Goal: Transaction & Acquisition: Purchase product/service

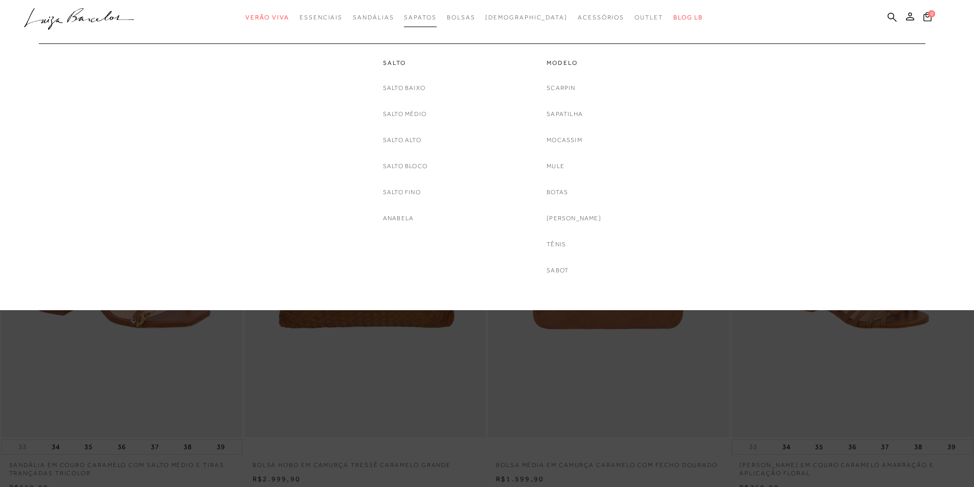
click at [436, 18] on span "Sapatos" at bounding box center [420, 17] width 32 height 7
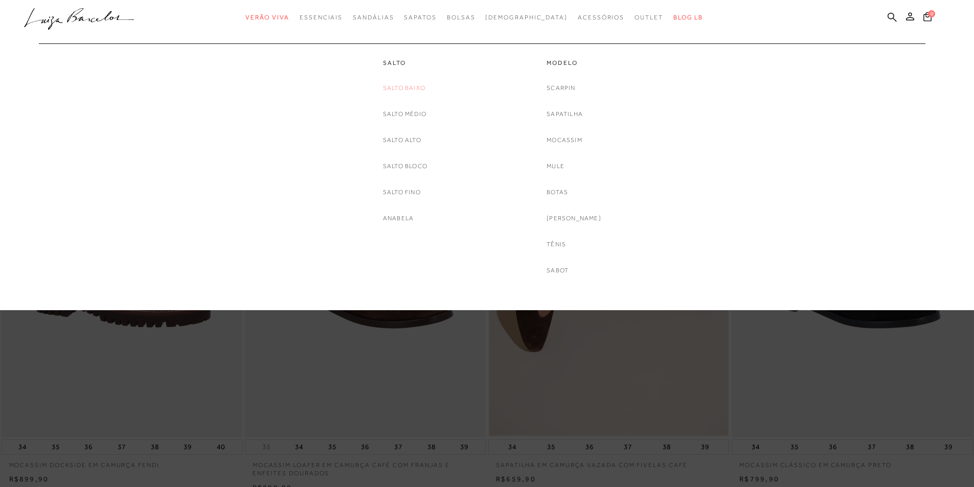
click at [416, 88] on link "Salto Baixo" at bounding box center [404, 88] width 42 height 11
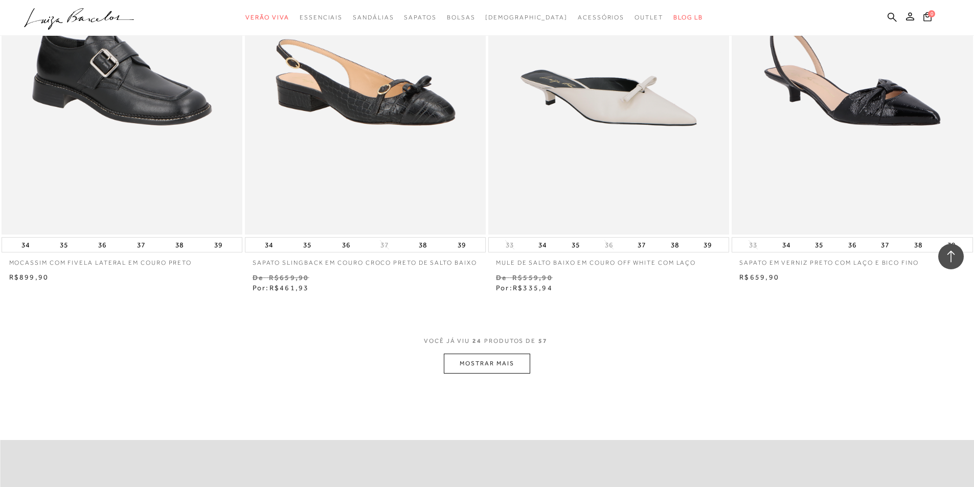
scroll to position [2404, 0]
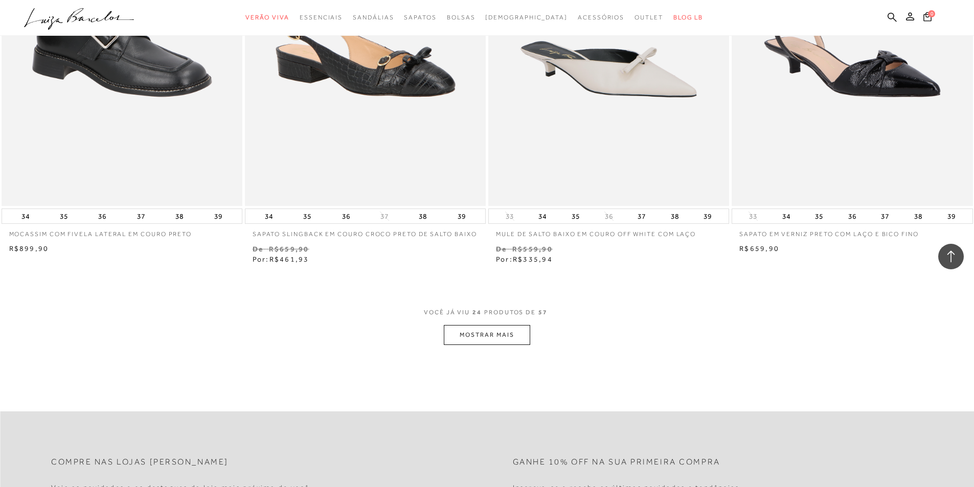
click at [519, 331] on button "MOSTRAR MAIS" at bounding box center [487, 335] width 86 height 20
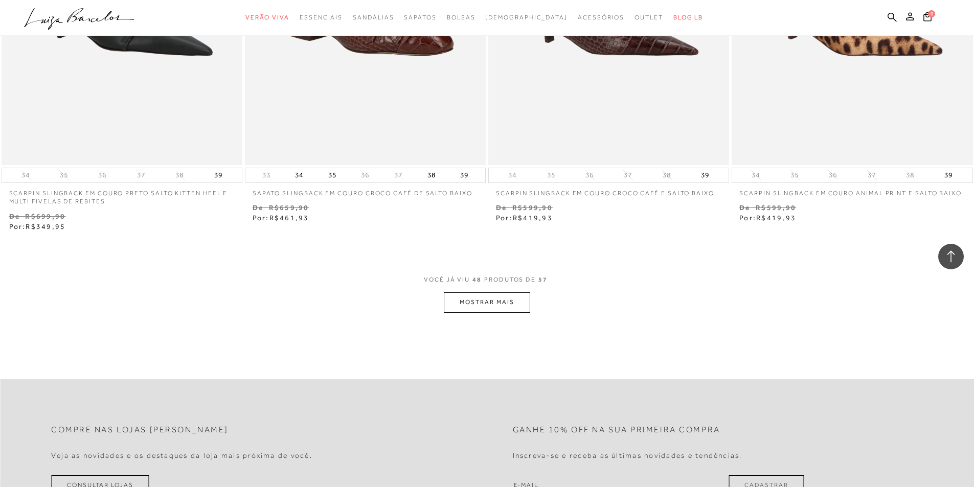
scroll to position [5063, 0]
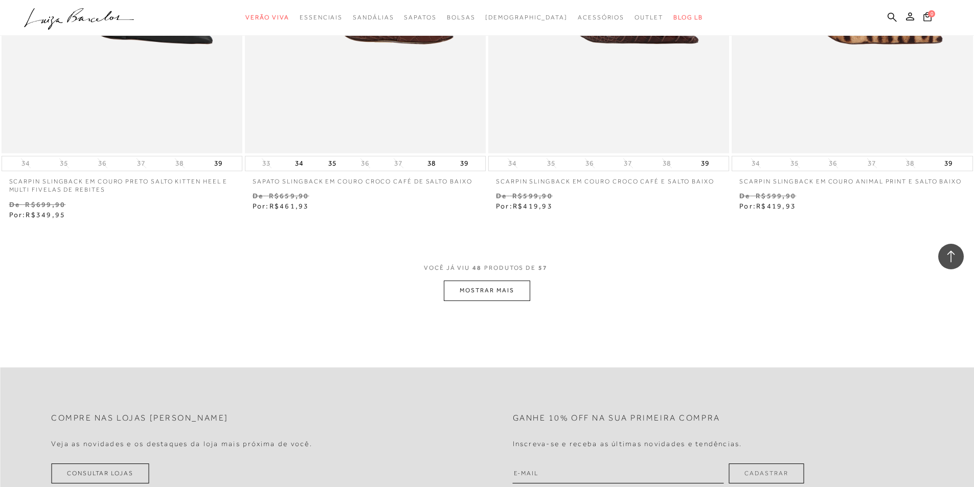
click at [484, 287] on button "MOSTRAR MAIS" at bounding box center [487, 291] width 86 height 20
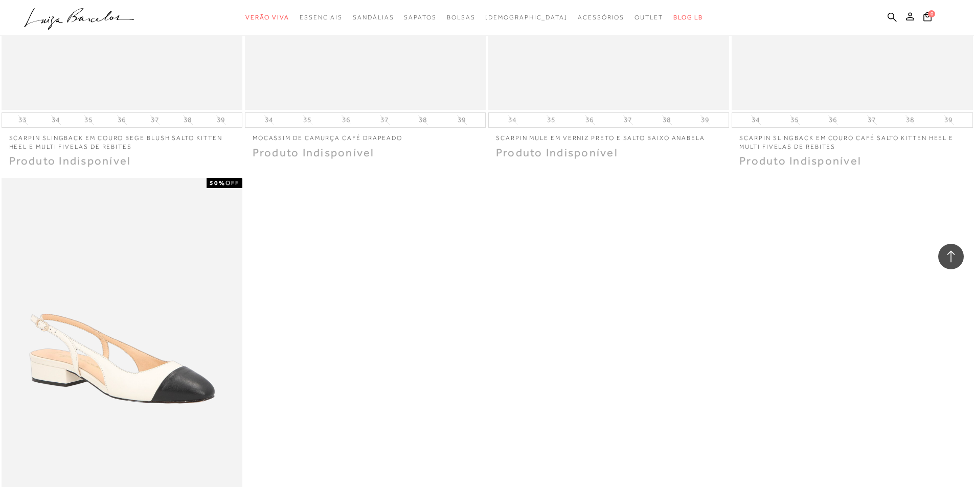
scroll to position [5984, 0]
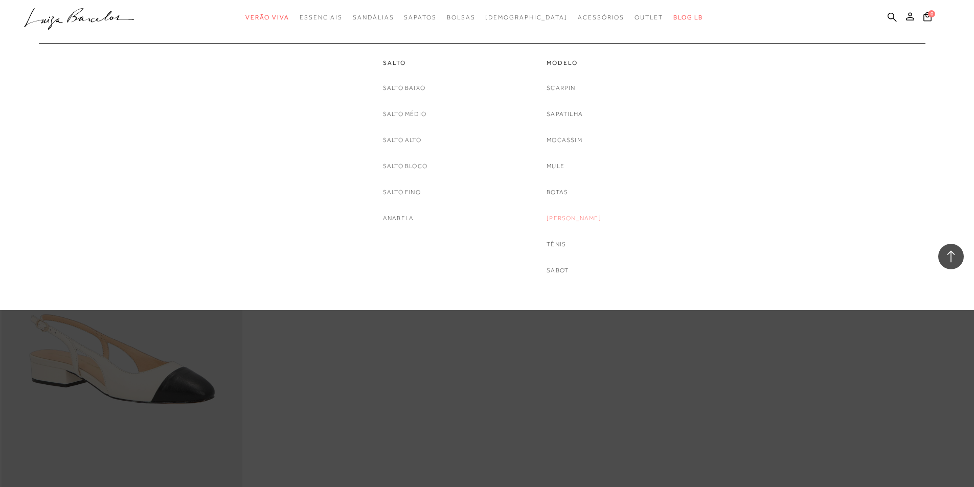
click at [565, 218] on link "[PERSON_NAME]" at bounding box center [574, 218] width 55 height 11
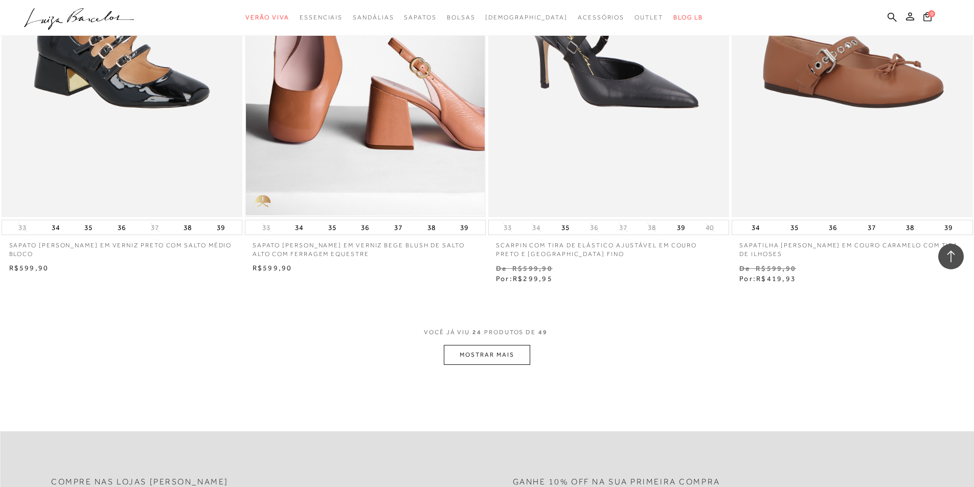
scroll to position [2404, 0]
click at [503, 349] on button "MOSTRAR MAIS" at bounding box center [487, 355] width 86 height 20
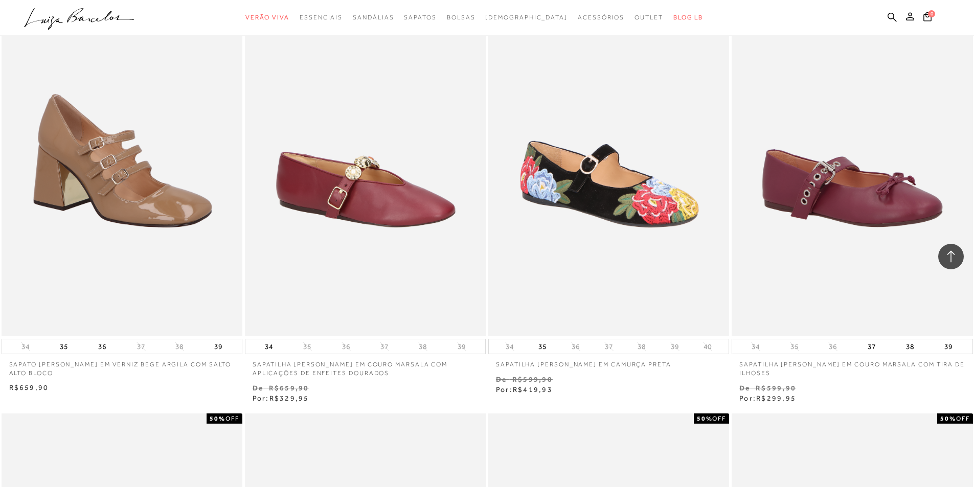
scroll to position [4040, 0]
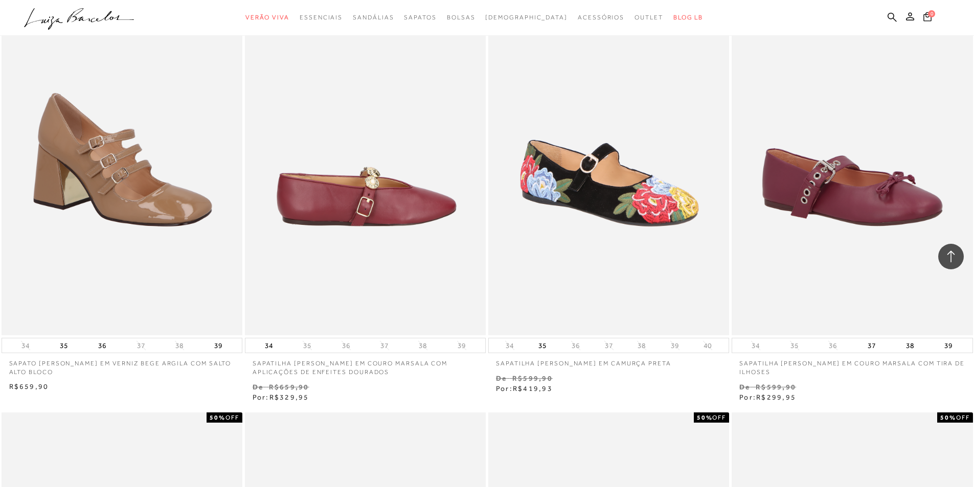
click at [361, 184] on img at bounding box center [366, 155] width 240 height 362
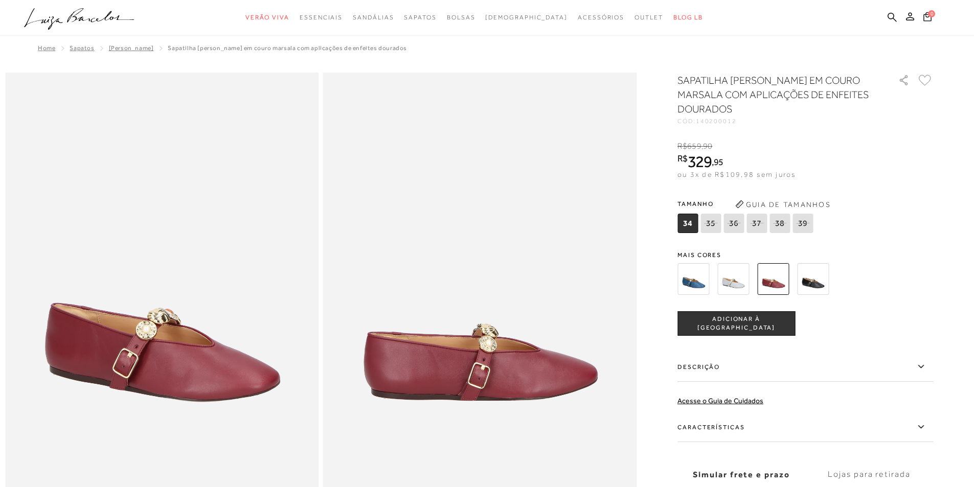
click at [705, 283] on img at bounding box center [694, 279] width 32 height 32
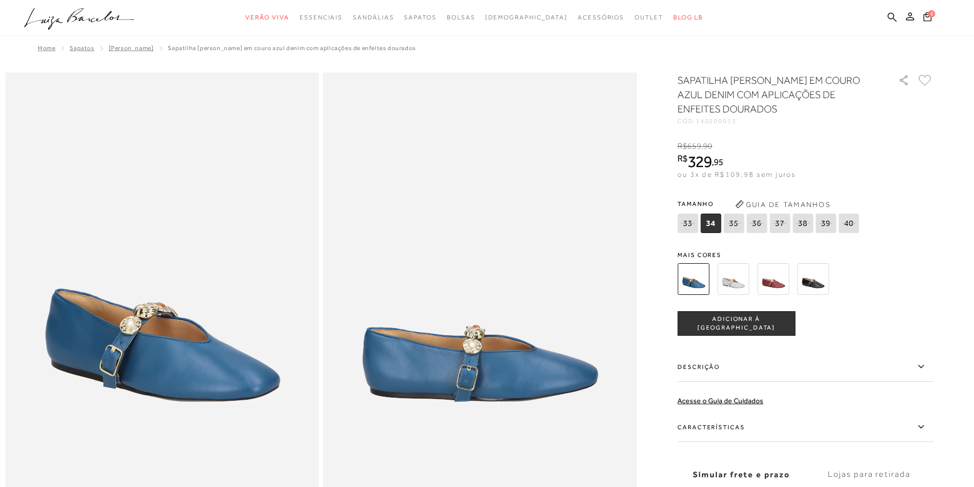
click at [746, 278] on img at bounding box center [734, 279] width 32 height 32
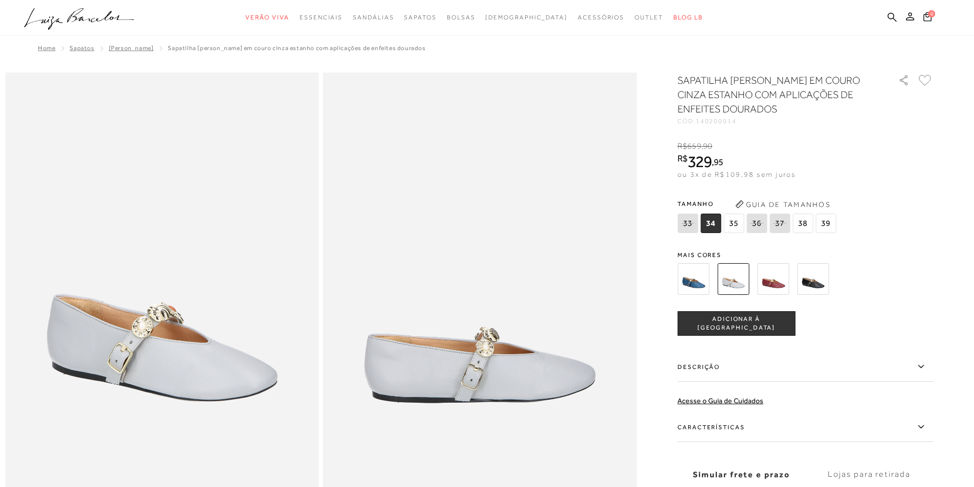
click at [779, 284] on img at bounding box center [773, 279] width 32 height 32
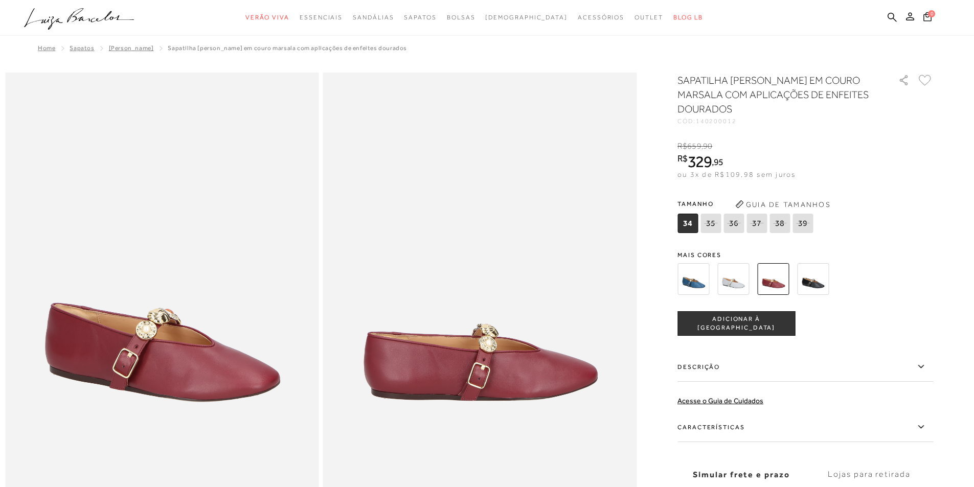
click at [818, 276] on img at bounding box center [813, 279] width 32 height 32
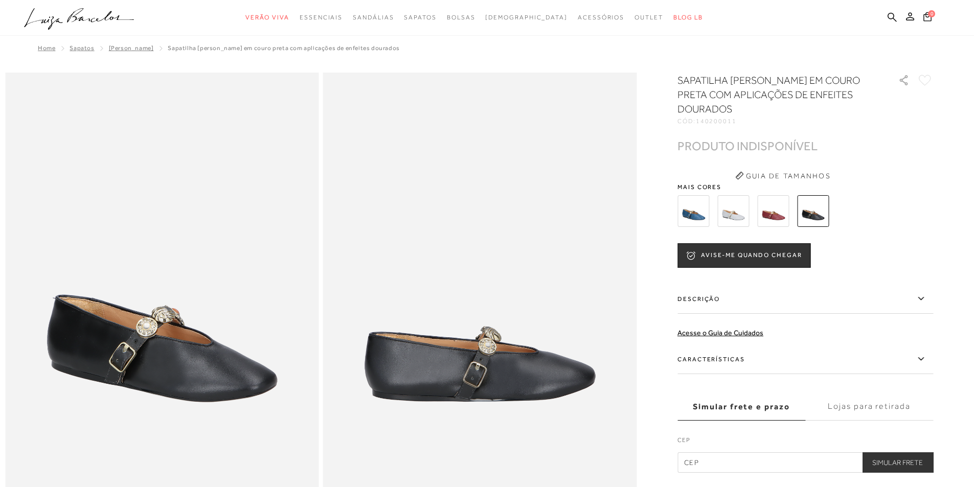
click at [741, 209] on img at bounding box center [734, 211] width 32 height 32
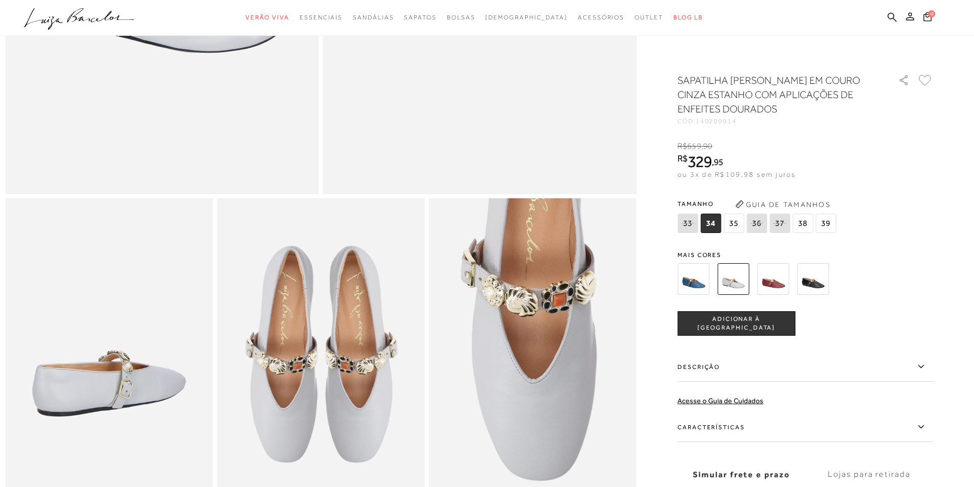
scroll to position [358, 0]
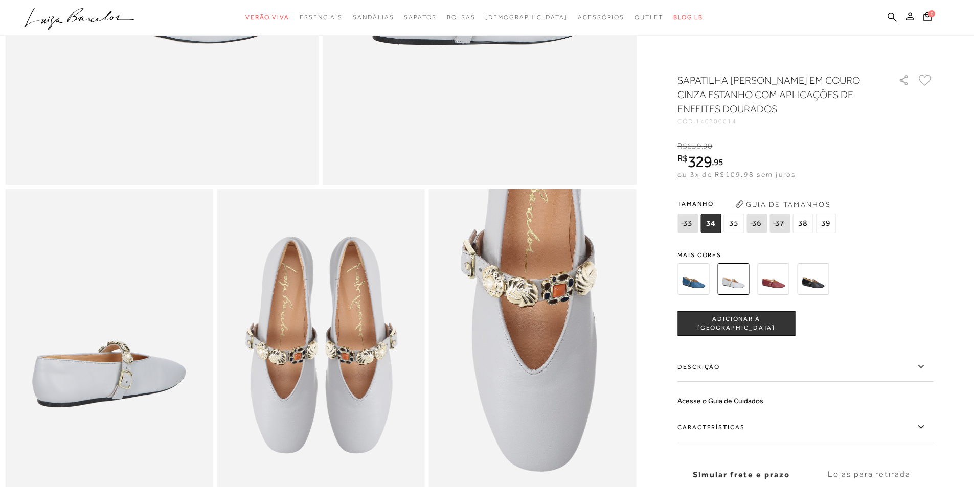
click at [369, 327] on img at bounding box center [321, 344] width 208 height 311
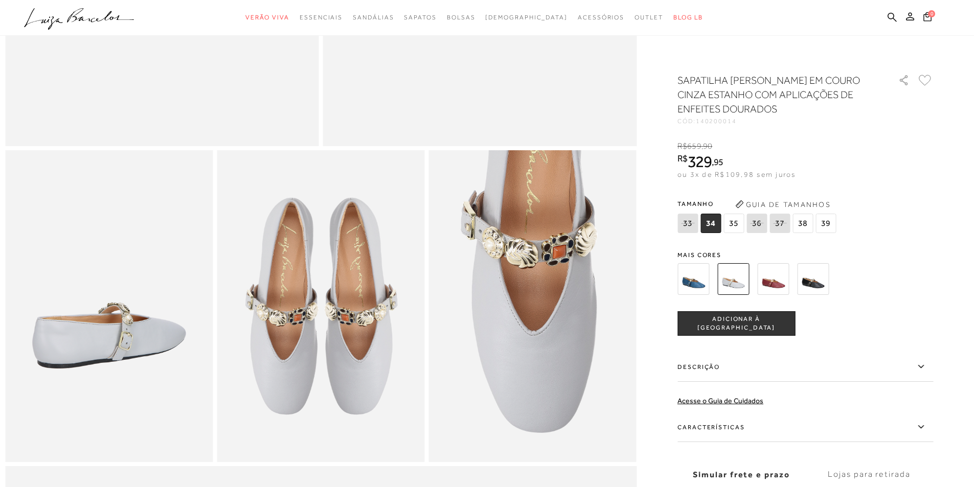
scroll to position [460, 0]
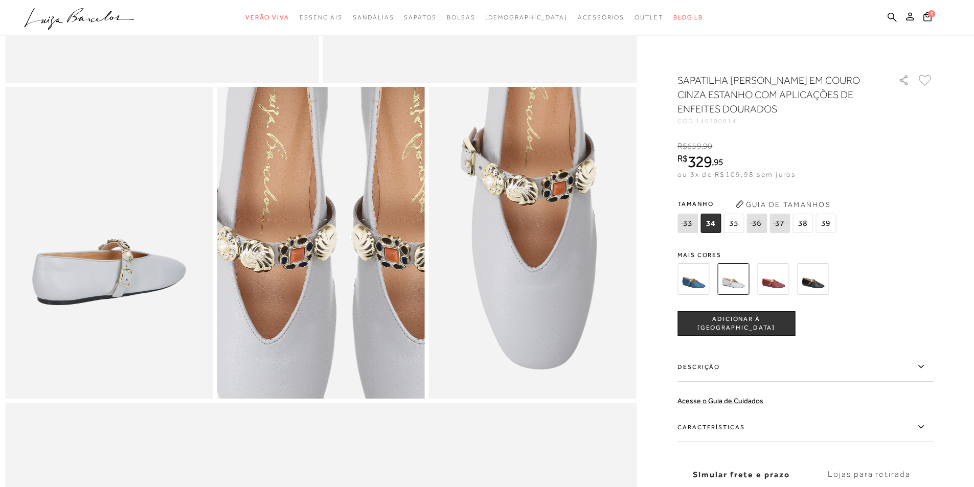
click at [298, 261] on img at bounding box center [344, 232] width 416 height 623
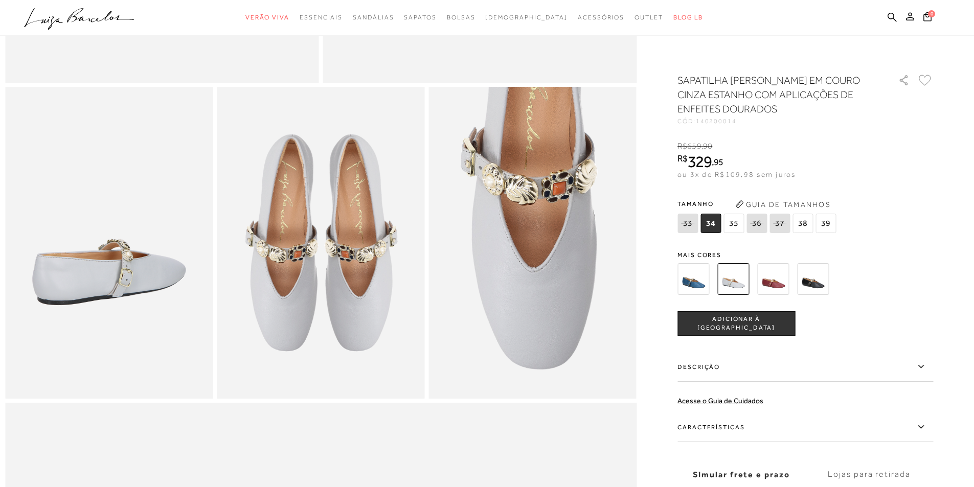
click at [807, 223] on span "38" at bounding box center [803, 223] width 20 height 19
click at [754, 327] on span "ADICIONAR À [GEOGRAPHIC_DATA]" at bounding box center [736, 324] width 117 height 18
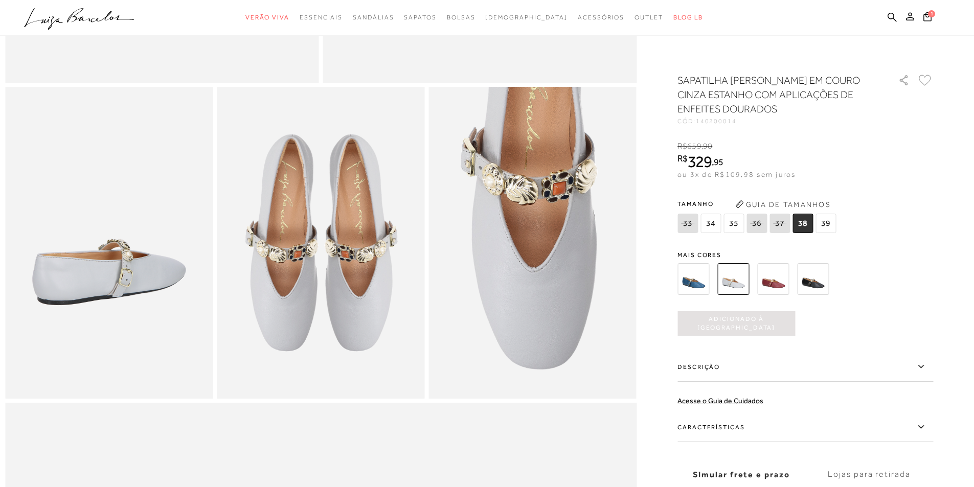
scroll to position [0, 0]
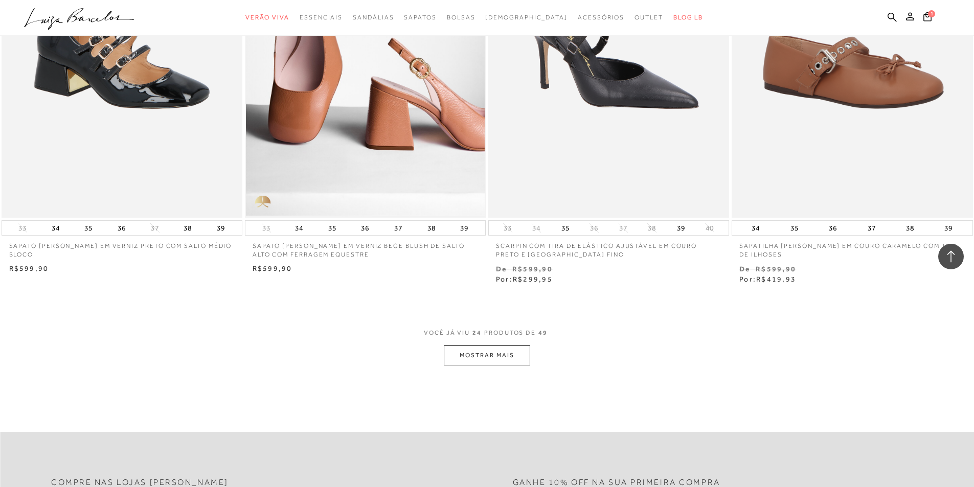
scroll to position [2404, 0]
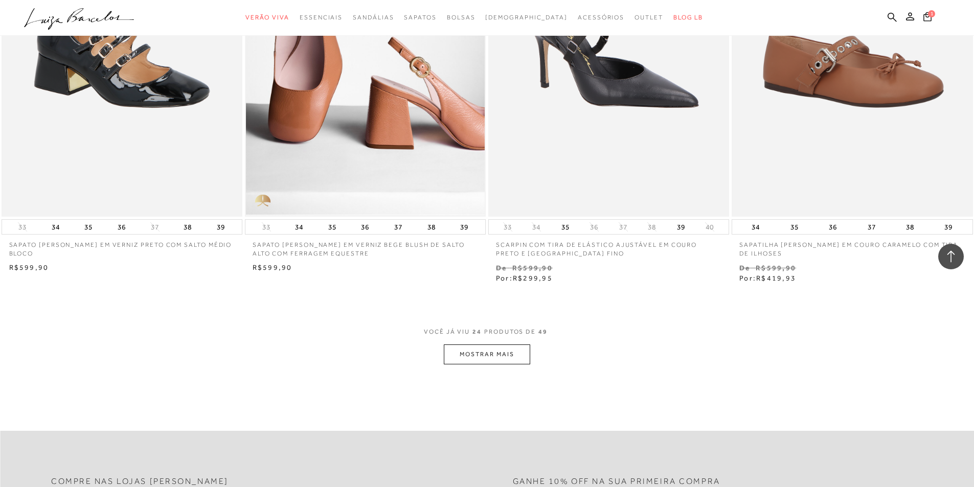
click at [513, 350] on button "MOSTRAR MAIS" at bounding box center [487, 355] width 86 height 20
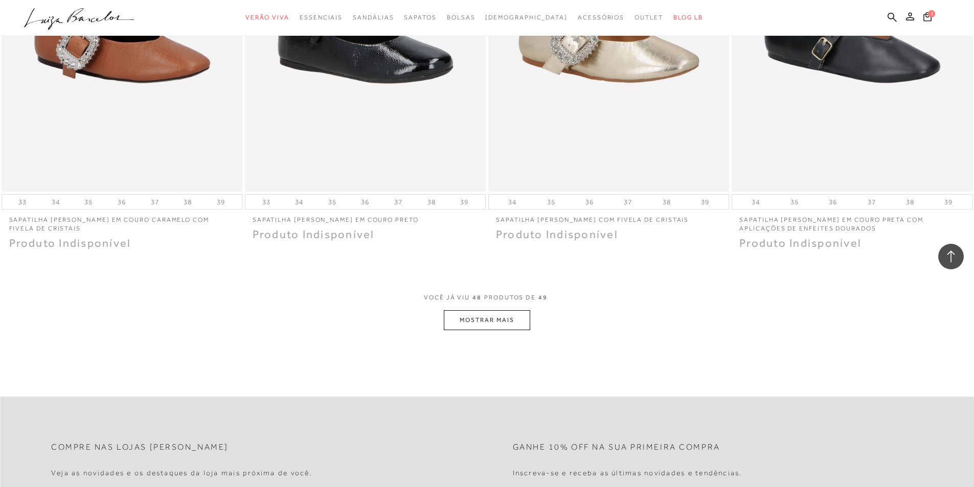
scroll to position [5063, 0]
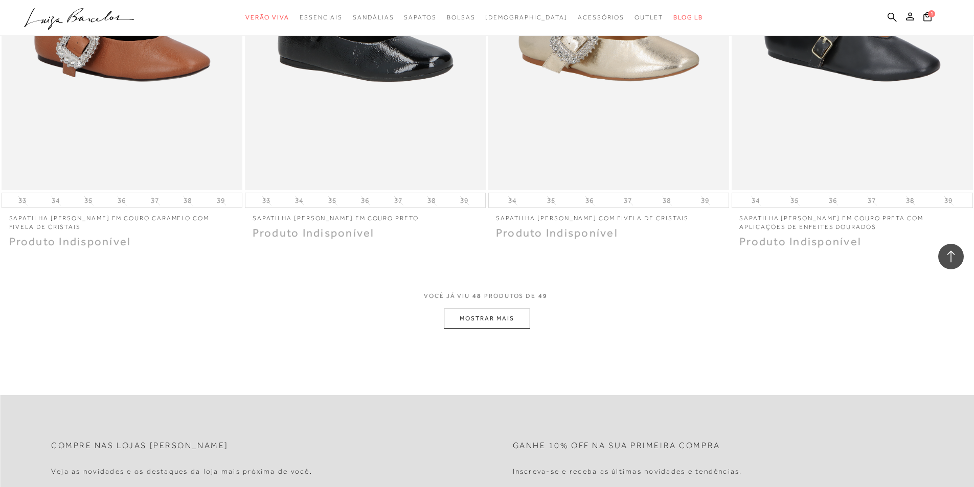
click at [502, 320] on button "MOSTRAR MAIS" at bounding box center [487, 319] width 86 height 20
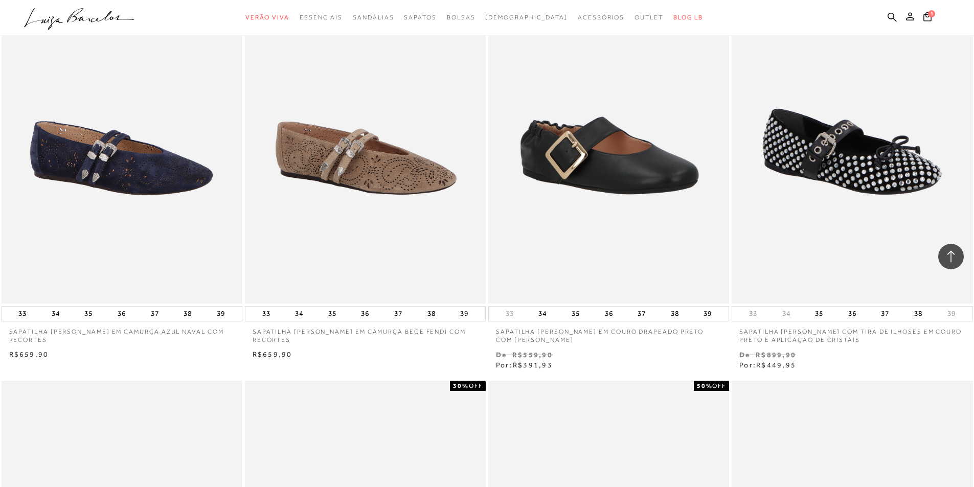
scroll to position [972, 0]
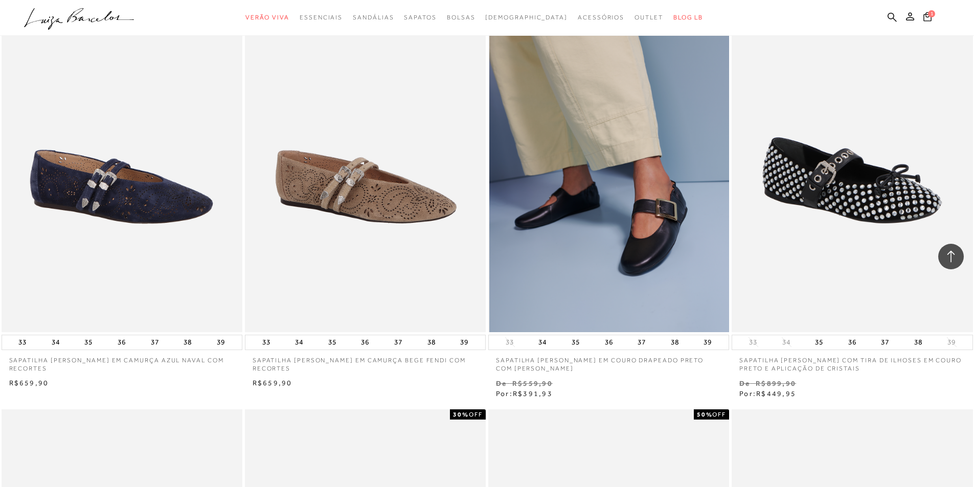
click at [640, 212] on img at bounding box center [609, 152] width 240 height 362
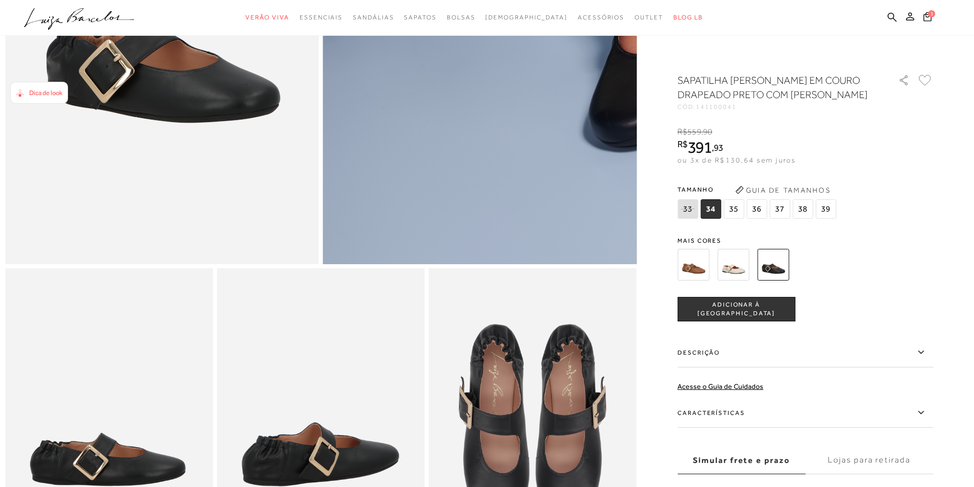
scroll to position [409, 0]
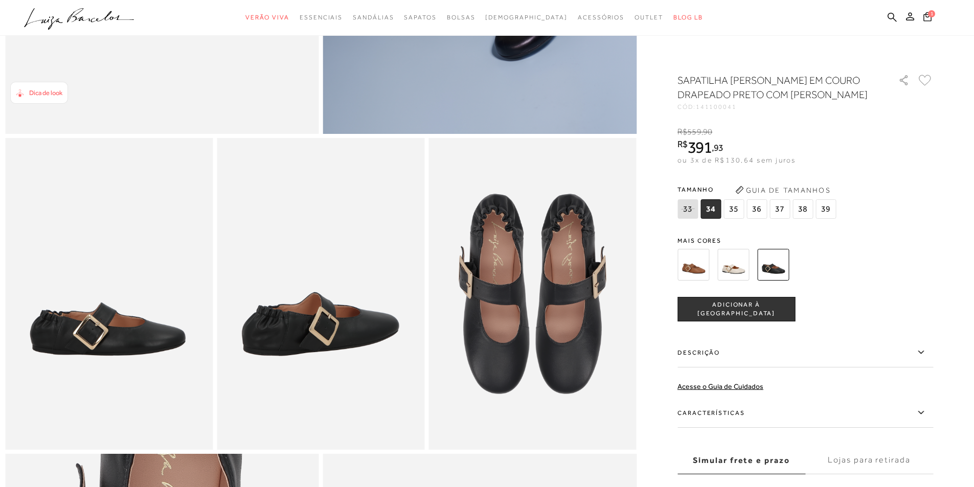
click at [492, 331] on img at bounding box center [533, 293] width 208 height 311
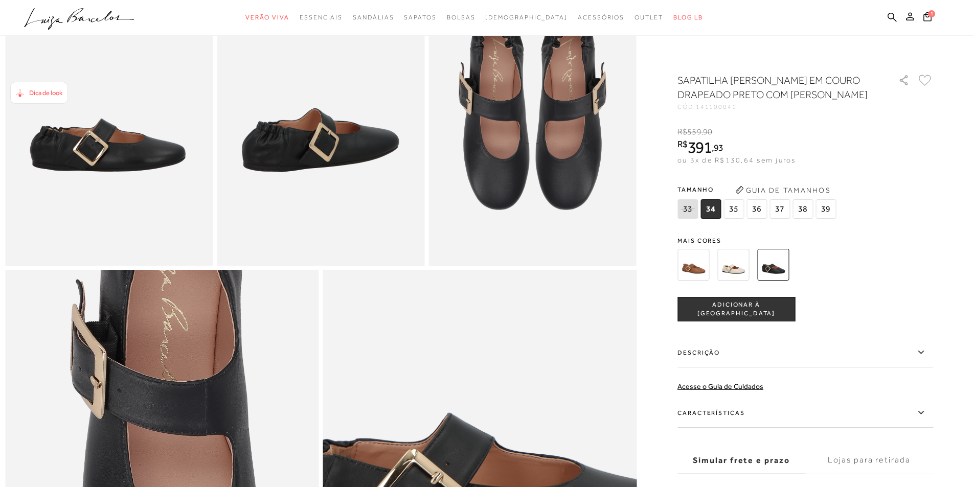
scroll to position [511, 0]
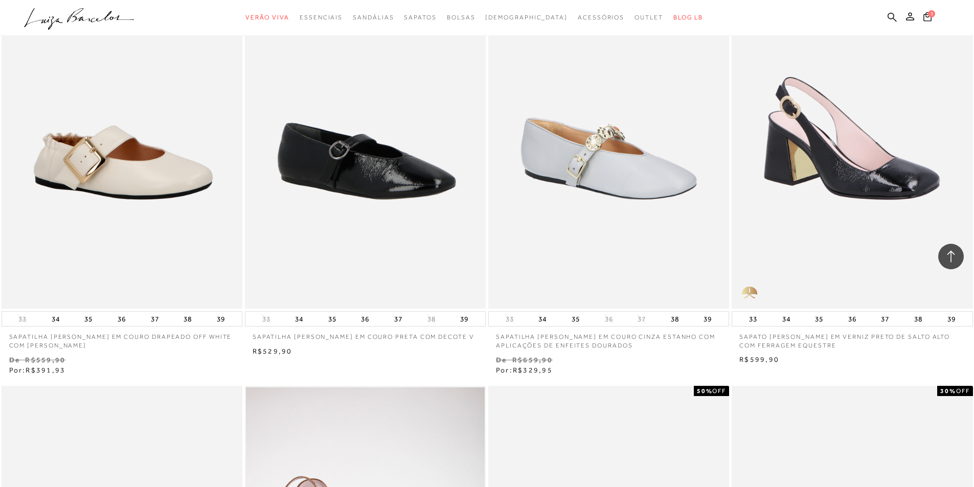
scroll to position [1943, 0]
